Goal: Information Seeking & Learning: Learn about a topic

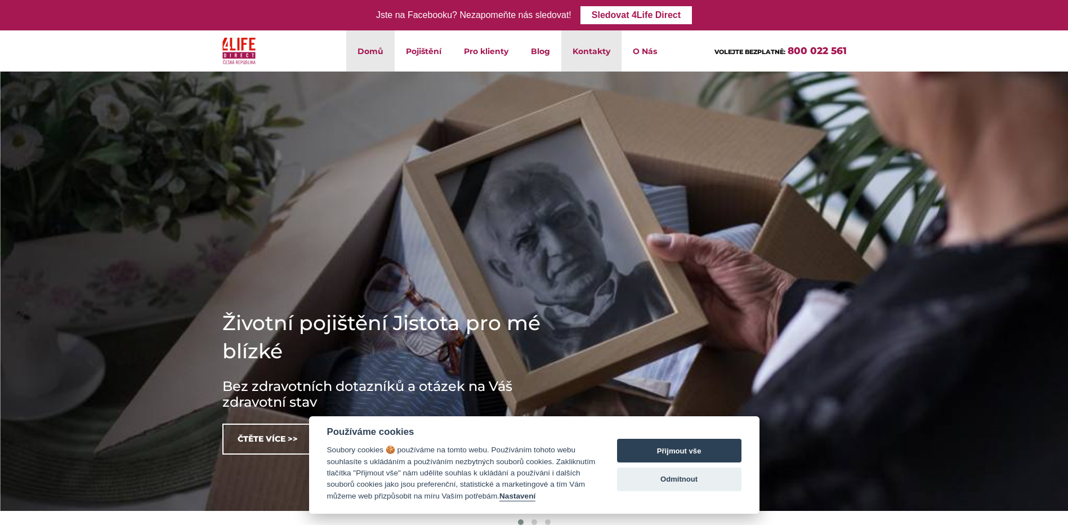
click at [579, 56] on link "Kontakty" at bounding box center [591, 50] width 60 height 41
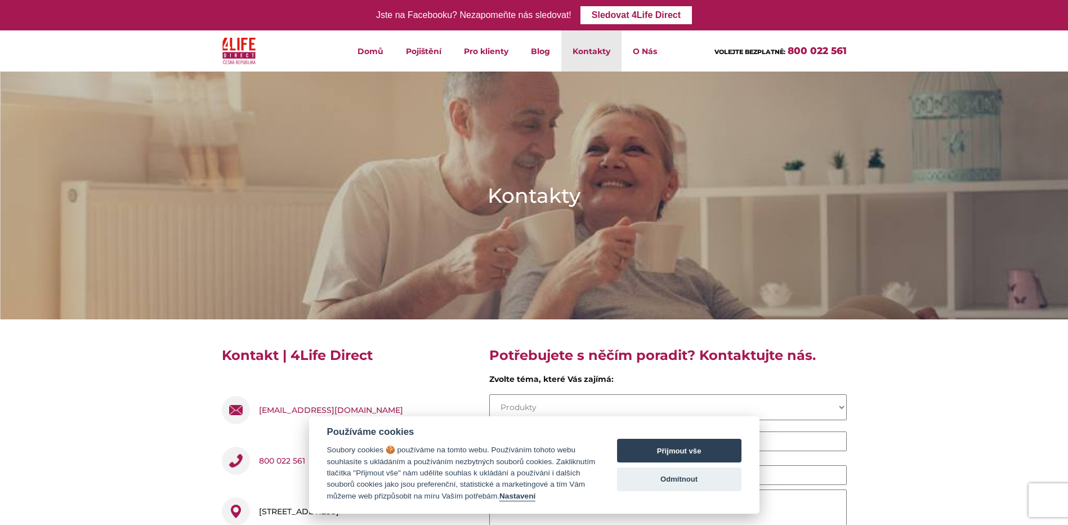
click at [614, 61] on link "Kontakty" at bounding box center [591, 50] width 60 height 41
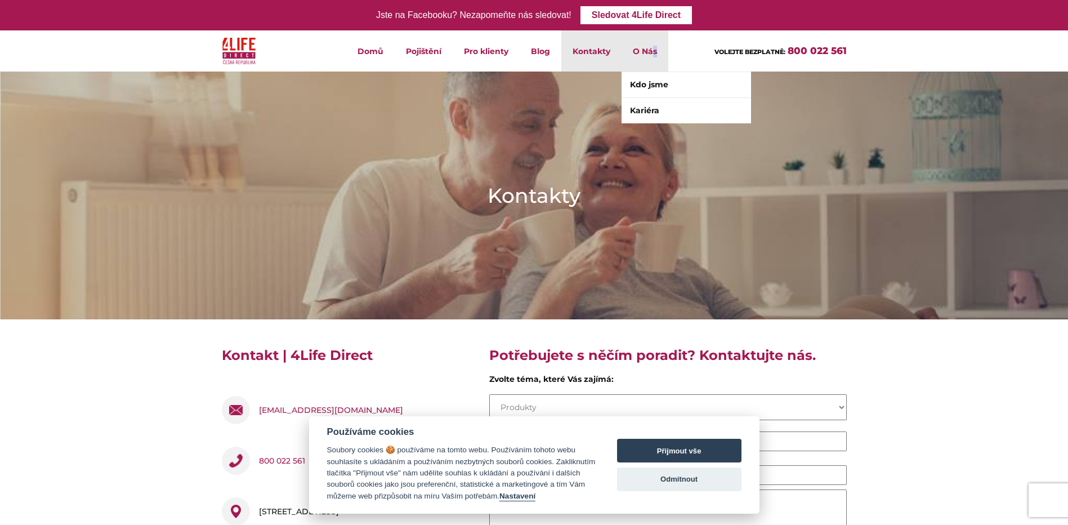
click at [654, 53] on li "O Nás Kdo jsme Kariéra" at bounding box center [644, 50] width 47 height 41
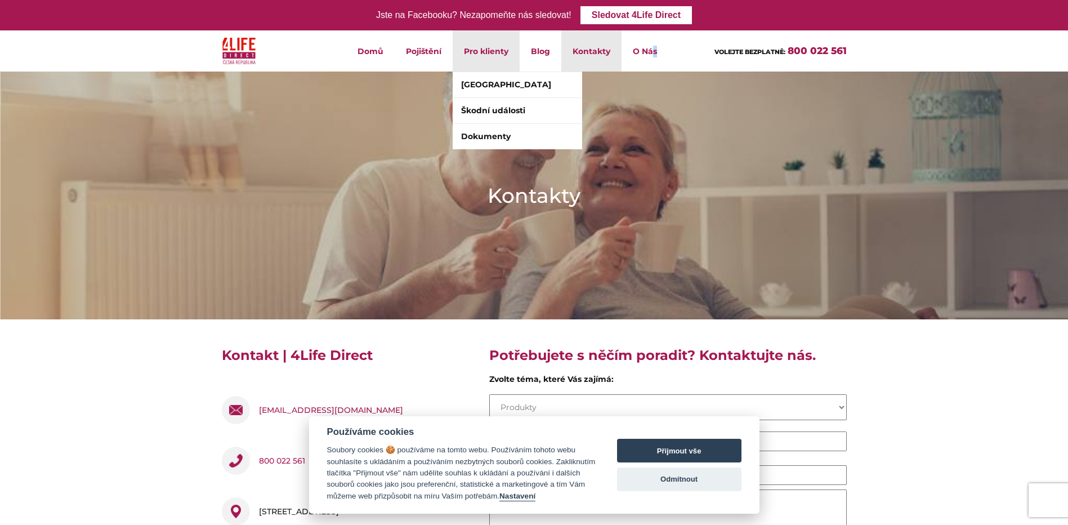
drag, startPoint x: 654, startPoint y: 53, endPoint x: 504, endPoint y: 56, distance: 149.8
click at [622, 59] on li "O Nás Kdo jsme Kariéra" at bounding box center [644, 50] width 47 height 41
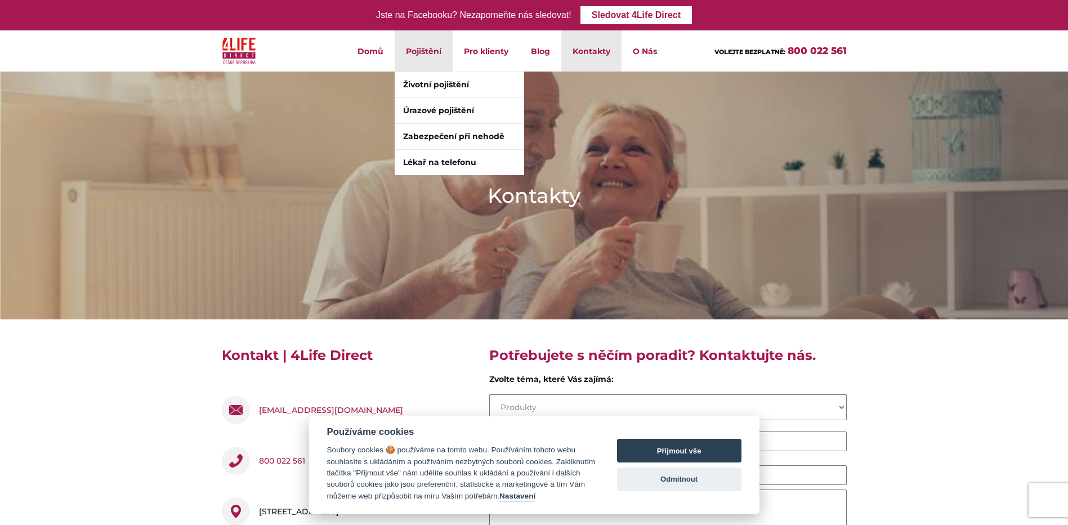
click at [433, 49] on li "Pojištění Životní pojištění Úrazové pojištění Zabezpečení při nehodě Lékař na t…" at bounding box center [424, 50] width 58 height 41
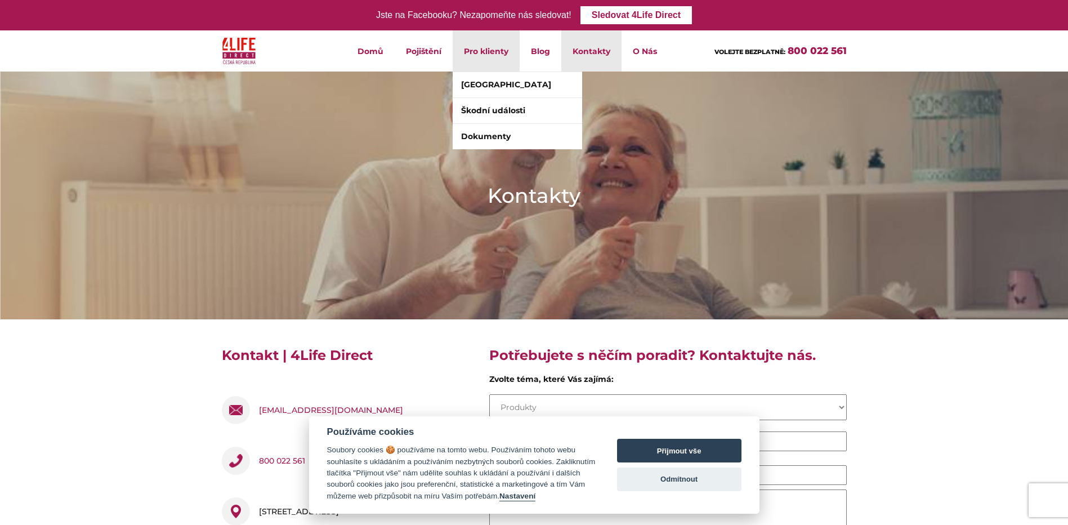
click at [498, 55] on li "Pro klienty Klientské centrum Škodní události Dokumenty" at bounding box center [486, 50] width 67 height 41
click at [472, 57] on li "Pro klienty Klientské centrum Škodní události Dokumenty" at bounding box center [486, 50] width 67 height 41
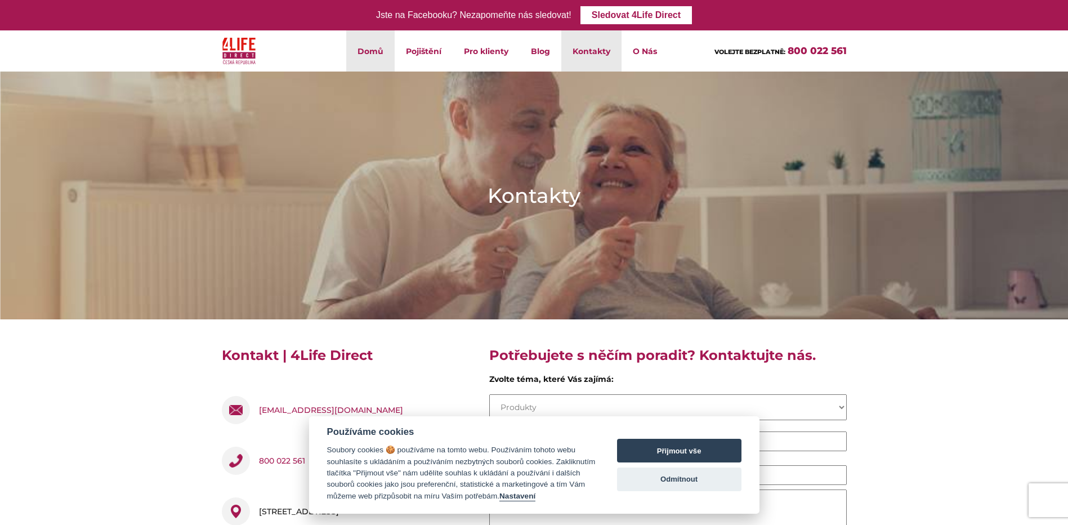
click at [372, 55] on link "Domů" at bounding box center [370, 50] width 48 height 41
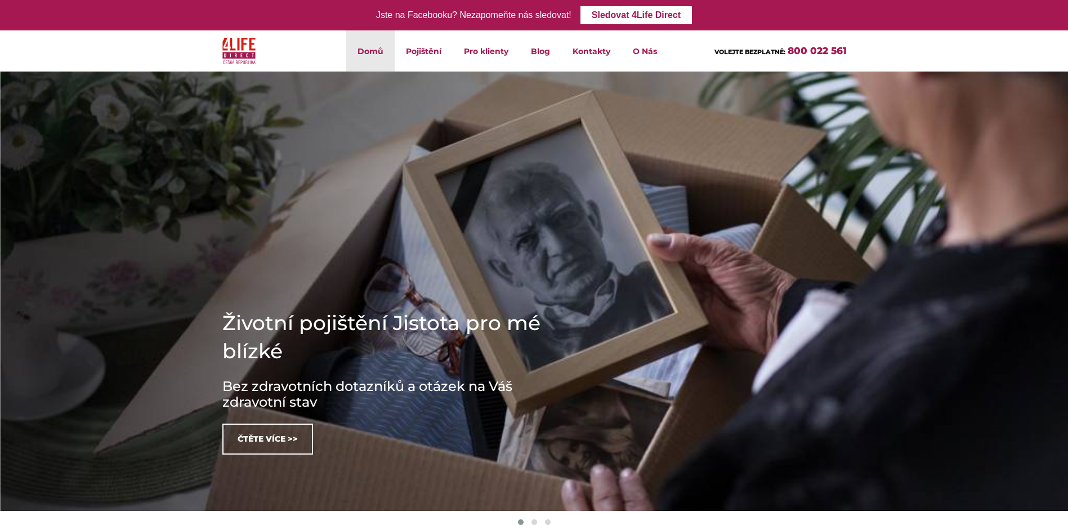
click at [415, 51] on li "Pojištění Životní pojištění Úrazové pojištění Zabezpečení při nehodě Lékař na t…" at bounding box center [424, 50] width 58 height 41
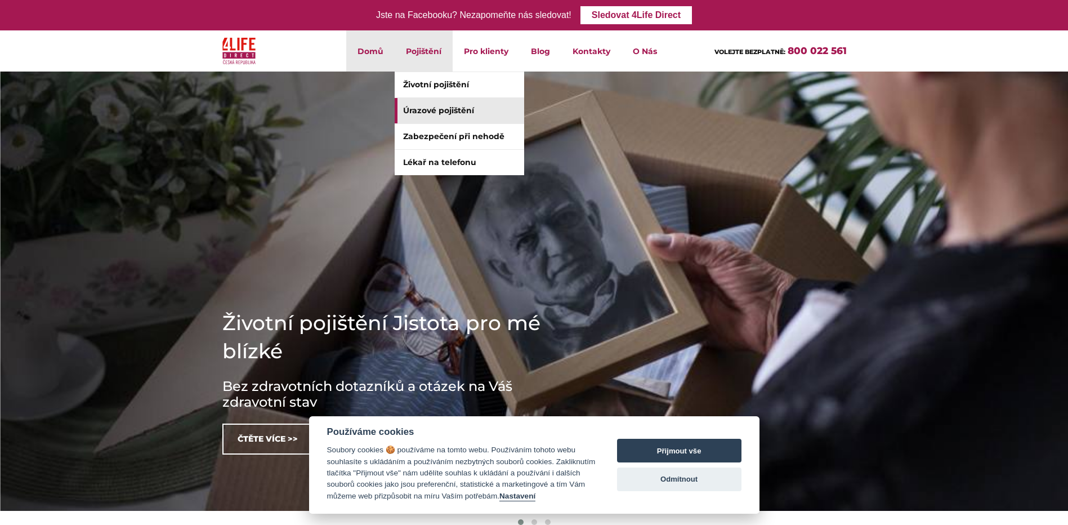
click at [431, 106] on link "Úrazové pojištění" at bounding box center [459, 110] width 129 height 25
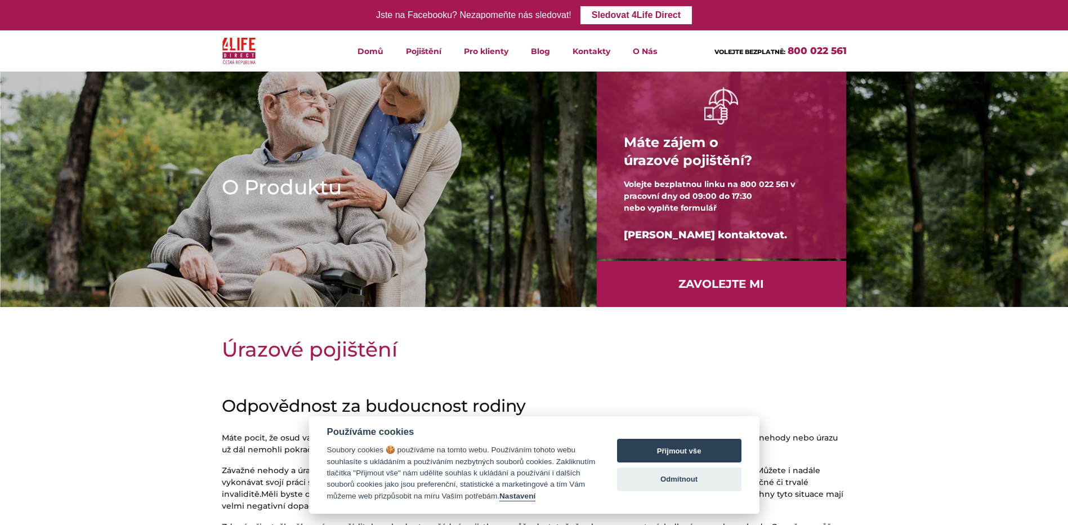
drag, startPoint x: 871, startPoint y: 214, endPoint x: 786, endPoint y: 77, distance: 161.5
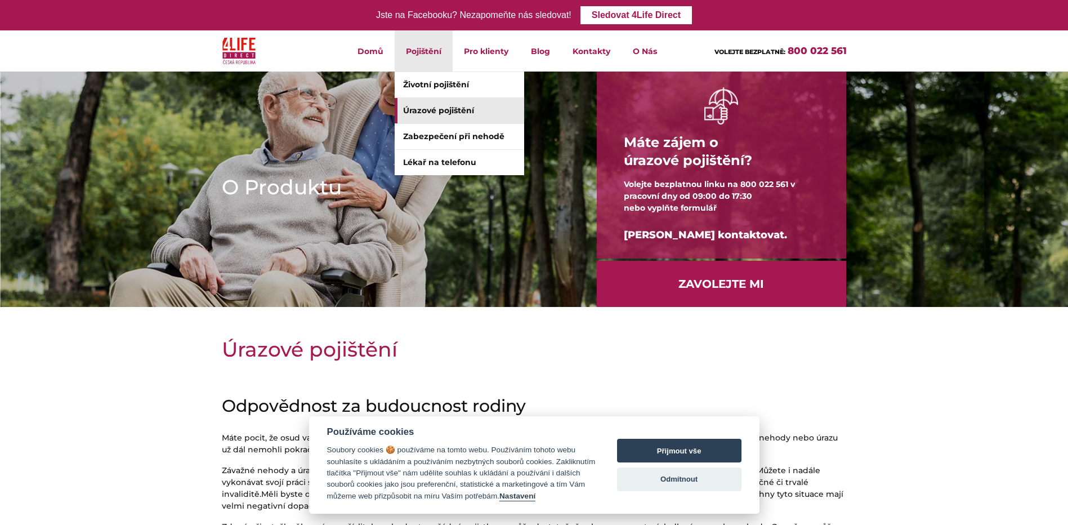
click at [414, 50] on li "Pojištění Životní pojištění Úrazové pojištění Zabezpečení při nehodě Lékař na t…" at bounding box center [424, 50] width 58 height 41
click at [436, 115] on link "Úrazové pojištění" at bounding box center [459, 110] width 129 height 25
click at [430, 118] on link "Úrazové pojištění" at bounding box center [459, 110] width 129 height 25
click at [436, 91] on link "Životní pojištění" at bounding box center [459, 84] width 129 height 25
